Goal: Check status

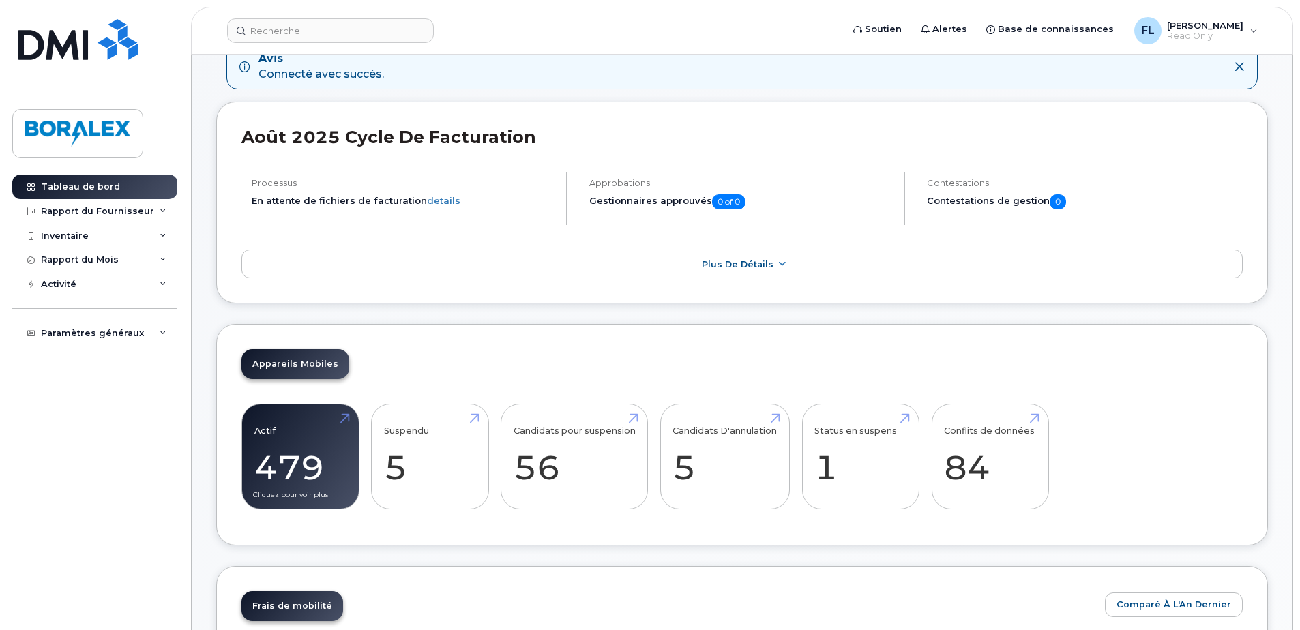
scroll to position [205, 0]
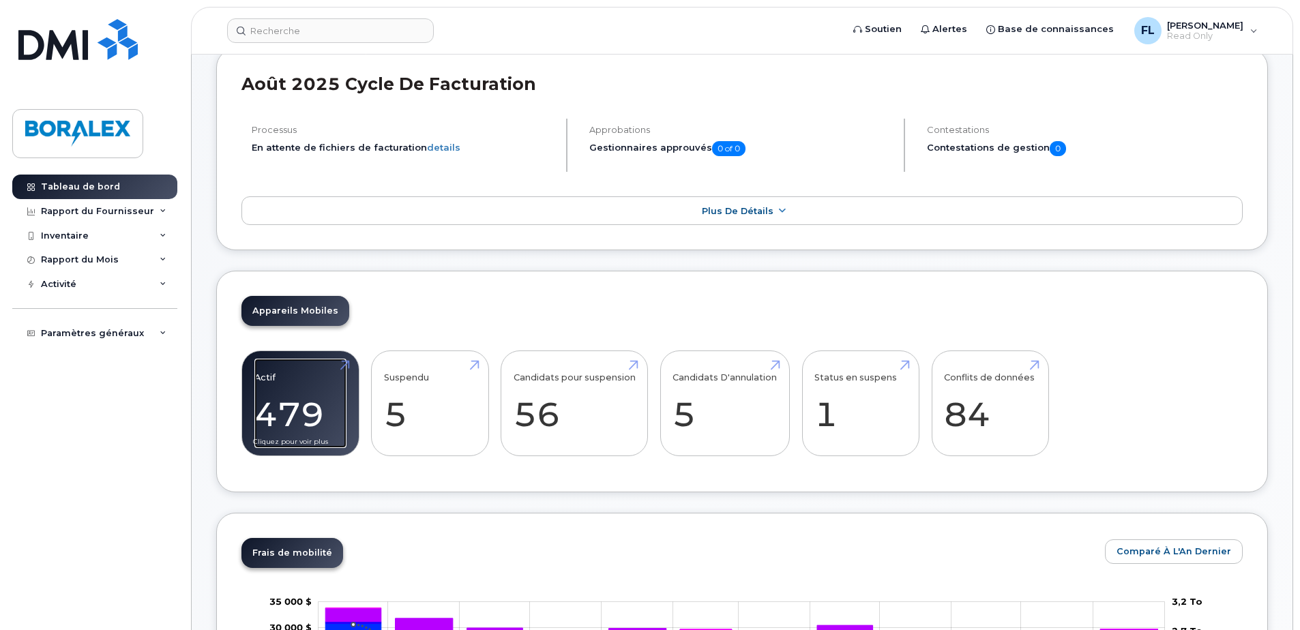
click at [295, 414] on link "Actif 479 19%" at bounding box center [300, 404] width 92 height 90
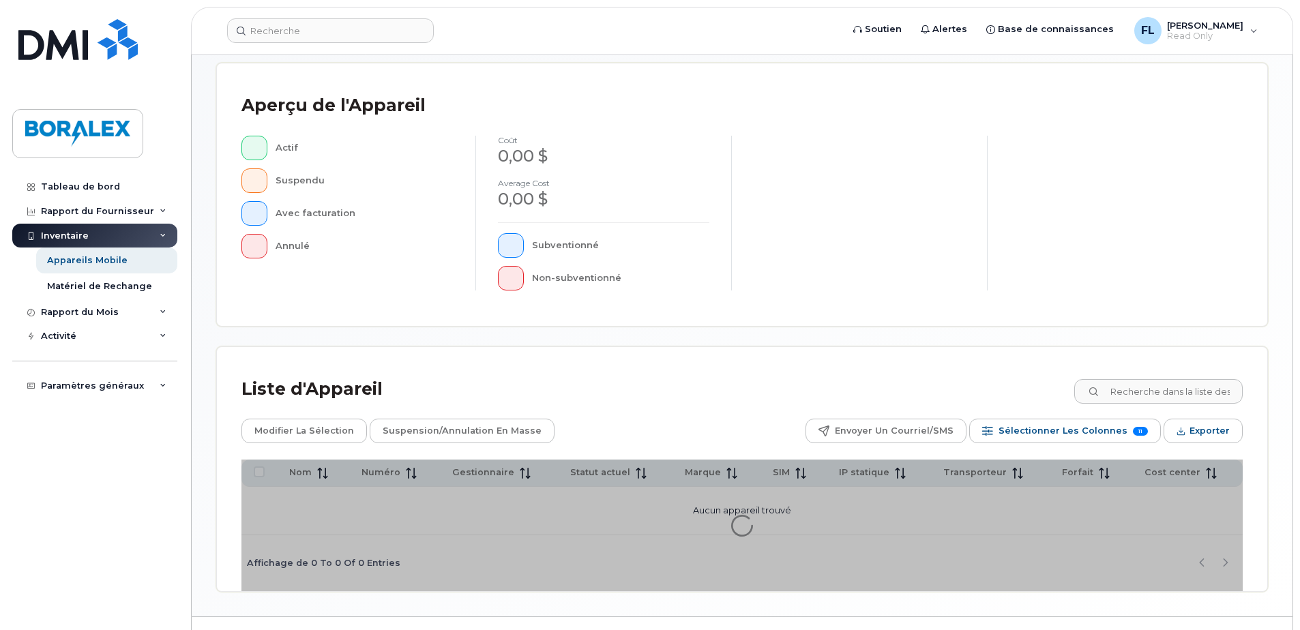
scroll to position [312, 0]
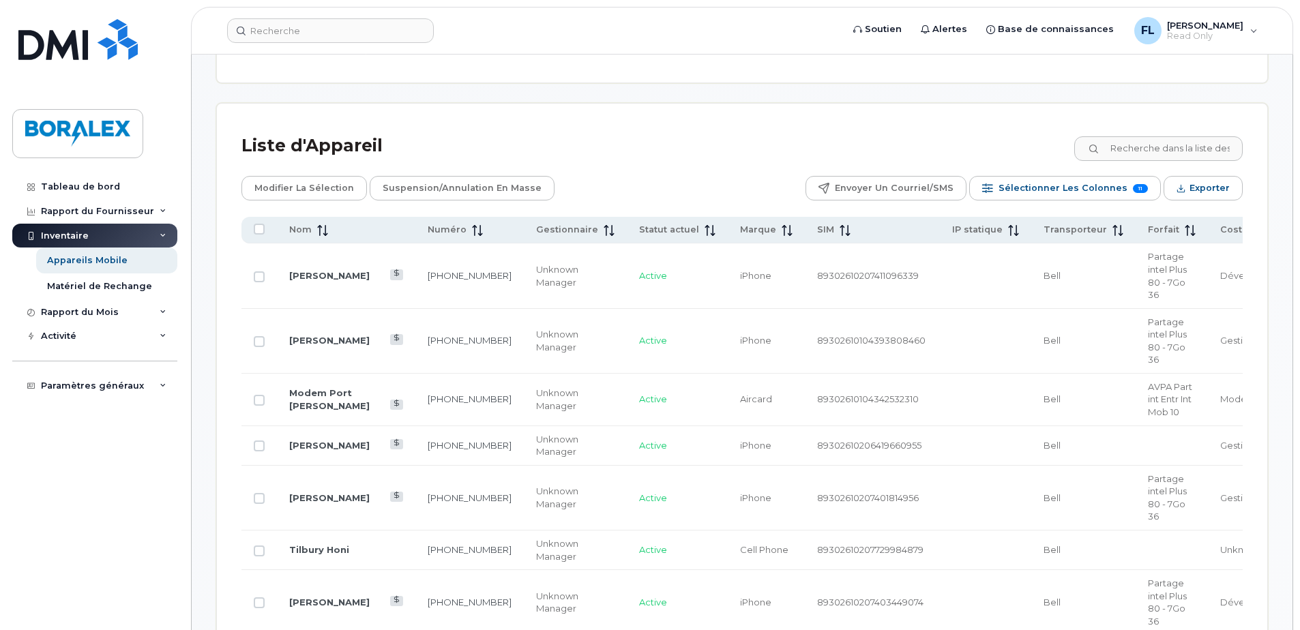
scroll to position [653, 0]
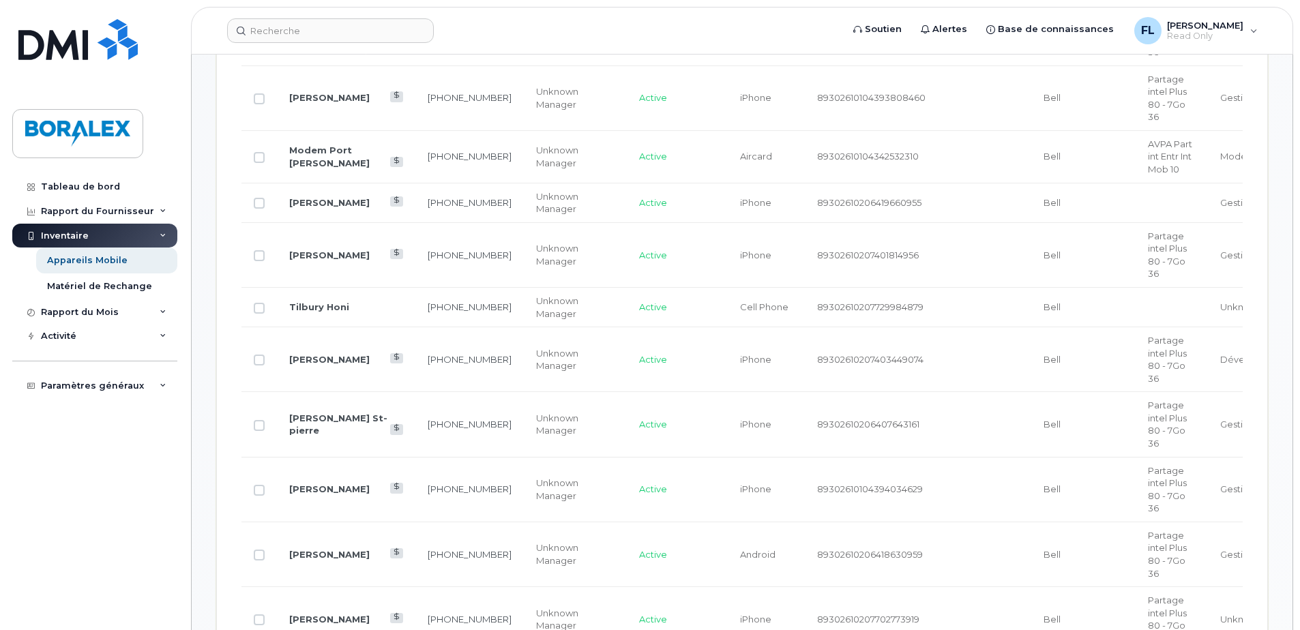
scroll to position [858, 0]
